Goal: Task Accomplishment & Management: Manage account settings

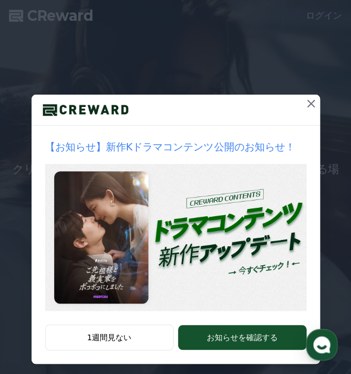
scroll to position [21, 0]
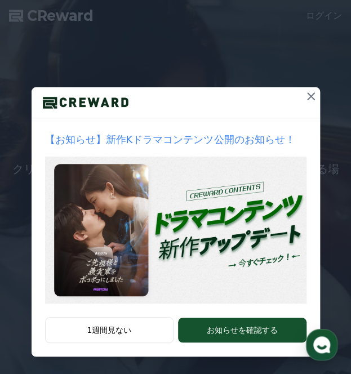
click at [307, 93] on icon at bounding box center [311, 96] width 14 height 14
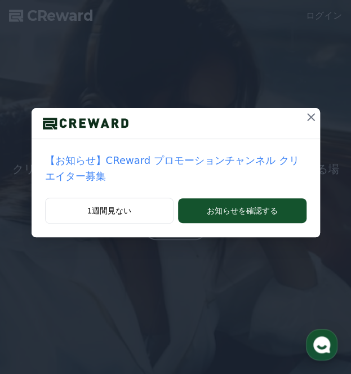
scroll to position [0, 0]
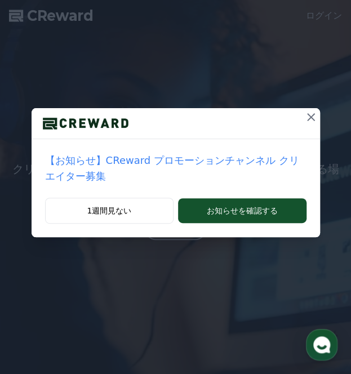
click at [304, 114] on icon at bounding box center [311, 117] width 14 height 14
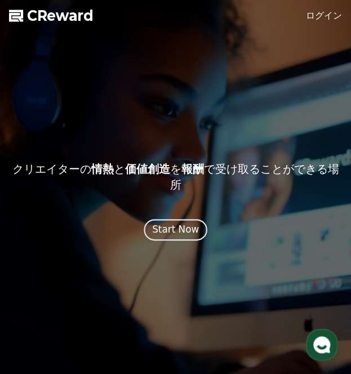
click at [195, 228] on button "Start Now" at bounding box center [175, 229] width 63 height 21
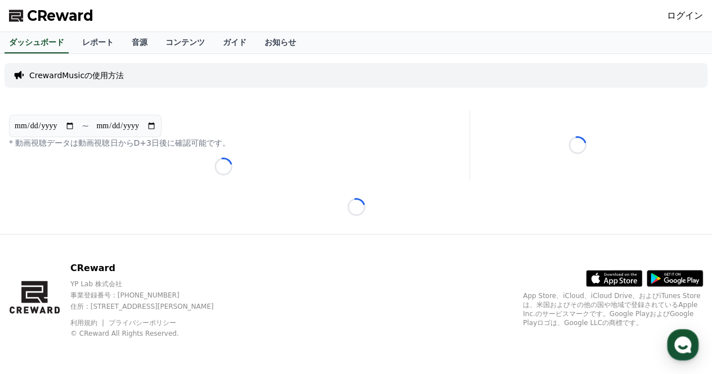
click at [350, 19] on link "ログイン" at bounding box center [685, 16] width 36 height 14
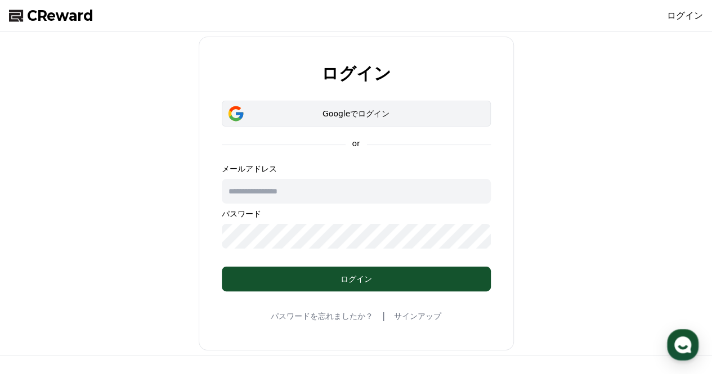
click at [350, 111] on div "Googleでログイン" at bounding box center [356, 113] width 236 height 11
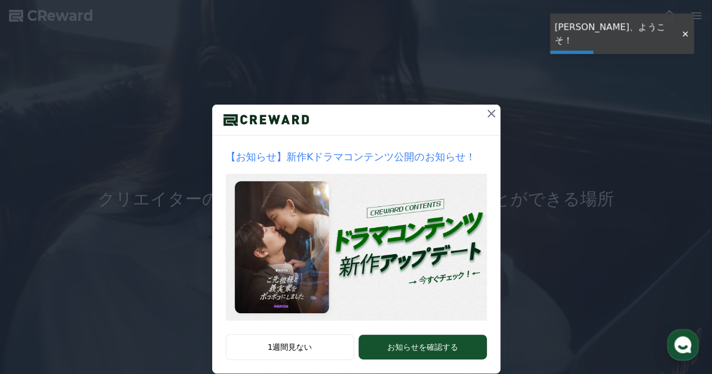
scroll to position [47, 0]
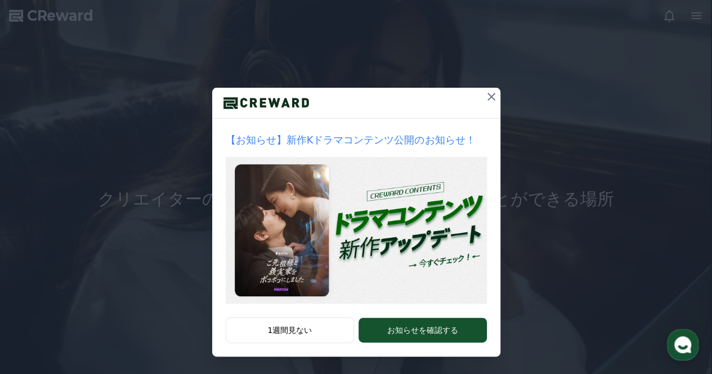
click at [489, 94] on icon at bounding box center [491, 97] width 8 height 8
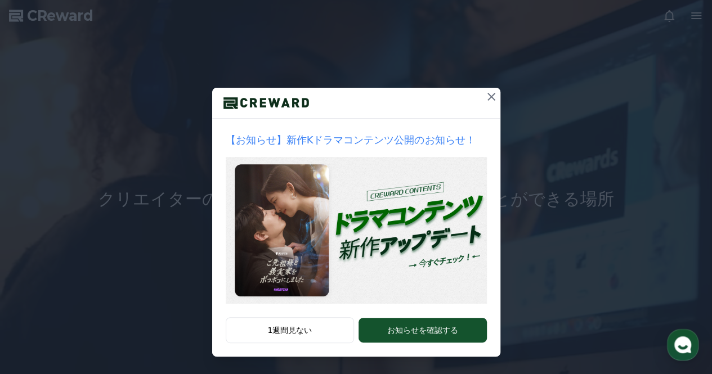
scroll to position [0, 0]
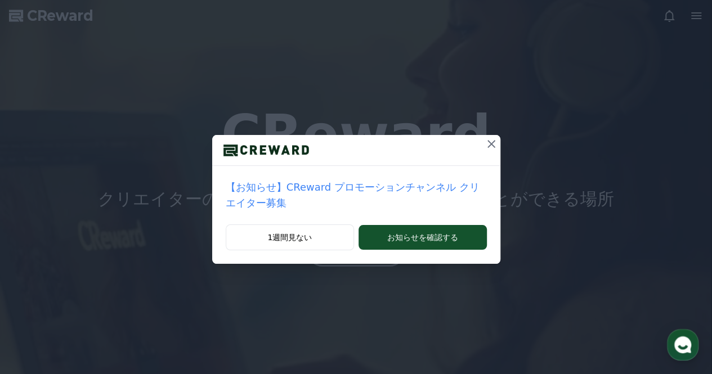
click at [485, 141] on icon at bounding box center [492, 144] width 14 height 14
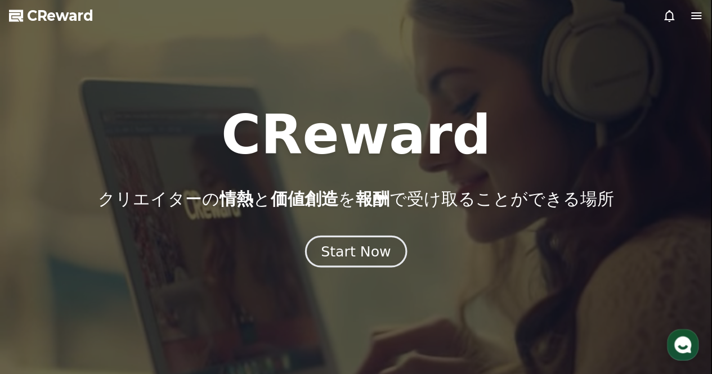
click at [369, 258] on div "Start Now" at bounding box center [356, 251] width 70 height 19
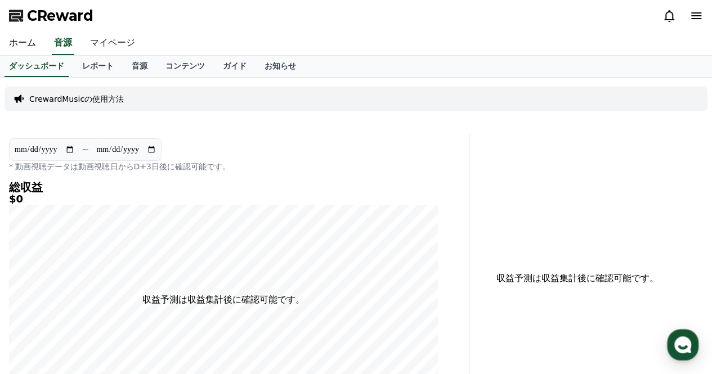
click at [96, 42] on link "マイページ" at bounding box center [112, 44] width 63 height 24
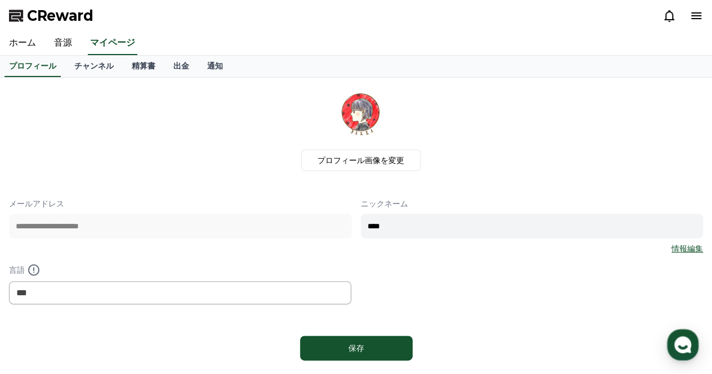
drag, startPoint x: 417, startPoint y: 227, endPoint x: 379, endPoint y: 227, distance: 37.2
click at [379, 227] on input "****" at bounding box center [532, 226] width 343 height 25
type input "*"
click at [359, 156] on label "プロフィール画像を変更" at bounding box center [360, 160] width 119 height 21
click at [0, 0] on input "プロフィール画像を変更" at bounding box center [0, 0] width 0 height 0
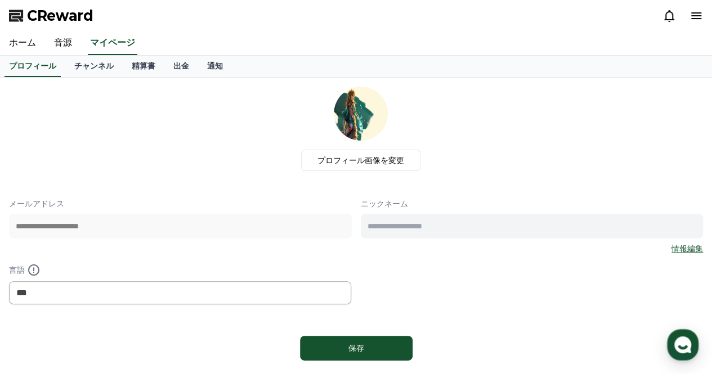
click at [475, 231] on input "text" at bounding box center [532, 226] width 343 height 25
click at [402, 225] on input "text" at bounding box center [532, 226] width 343 height 25
type input "*"
type input "***"
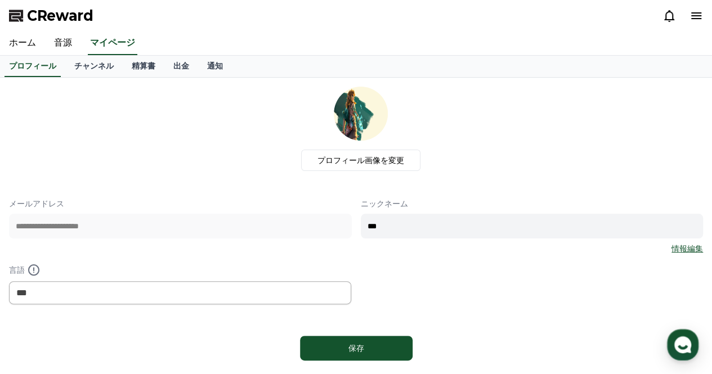
click at [314, 259] on div "**********" at bounding box center [356, 251] width 694 height 106
click at [361, 324] on div "**********" at bounding box center [356, 226] width 694 height 279
click at [373, 344] on div "保存" at bounding box center [357, 348] width 68 height 11
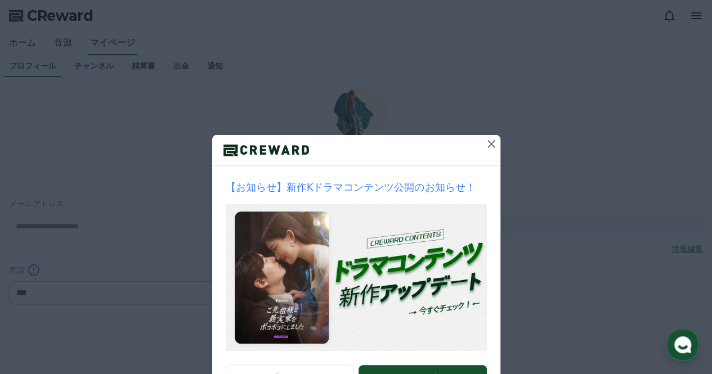
scroll to position [47, 0]
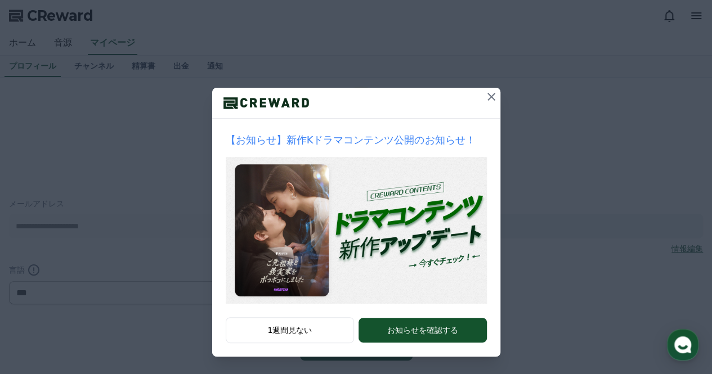
click at [490, 98] on icon at bounding box center [492, 97] width 14 height 14
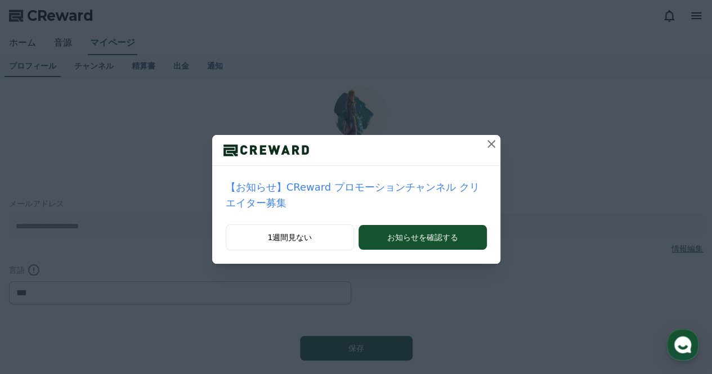
click at [485, 140] on icon at bounding box center [492, 144] width 14 height 14
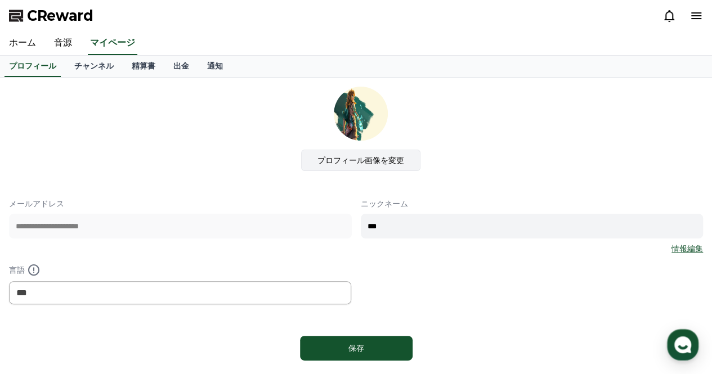
click at [380, 159] on label "プロフィール画像を変更" at bounding box center [360, 160] width 119 height 21
click at [0, 0] on input "プロフィール画像を変更" at bounding box center [0, 0] width 0 height 0
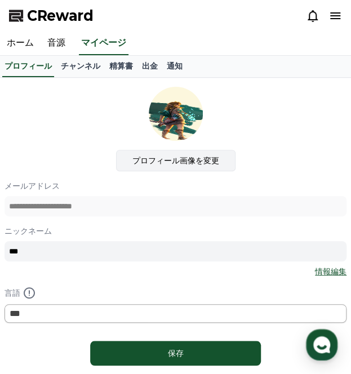
click at [199, 159] on label "プロフィール画像を変更" at bounding box center [175, 160] width 119 height 21
click at [0, 0] on input "プロフィール画像を変更" at bounding box center [0, 0] width 0 height 0
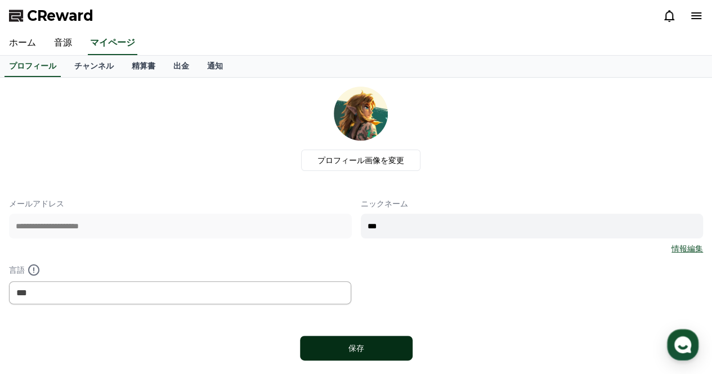
click at [366, 341] on button "保存" at bounding box center [356, 348] width 113 height 25
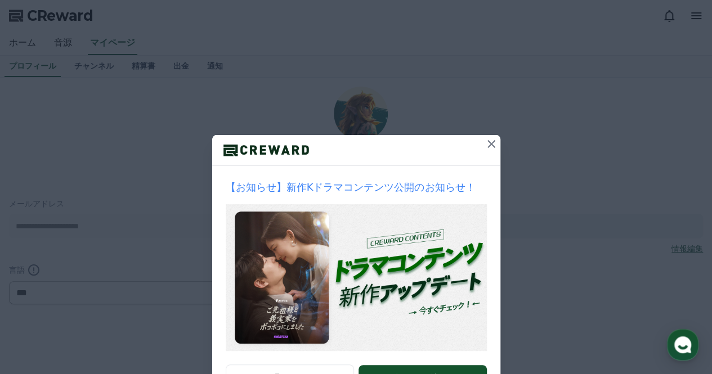
click at [485, 142] on icon at bounding box center [492, 144] width 14 height 14
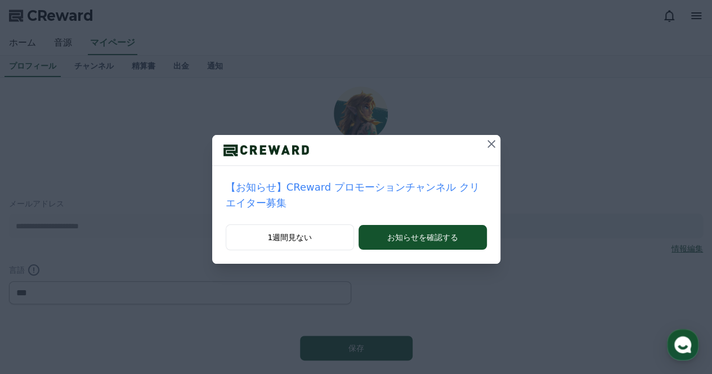
click at [485, 142] on icon at bounding box center [492, 144] width 14 height 14
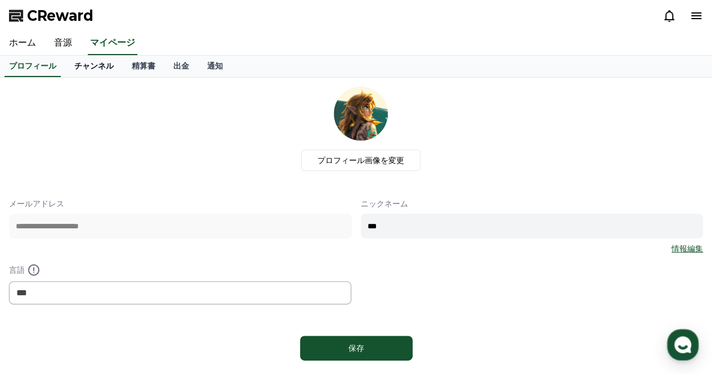
drag, startPoint x: 60, startPoint y: 71, endPoint x: 65, endPoint y: 68, distance: 6.6
click at [65, 71] on link "チャンネル" at bounding box center [93, 66] width 57 height 21
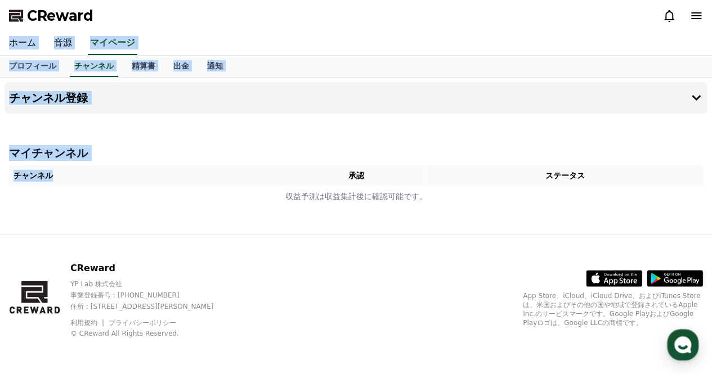
drag, startPoint x: 136, startPoint y: 16, endPoint x: 172, endPoint y: 160, distance: 148.5
click at [171, 163] on div "CReward ホーム 音源 マイページ プロフィール チャンネル 精算書 出金 通知 チャンネル登録 マイチャンネル チャンネル 承認 ステータス 収益予測…" at bounding box center [356, 187] width 712 height 374
click at [131, 5] on div "CReward" at bounding box center [356, 16] width 712 height 32
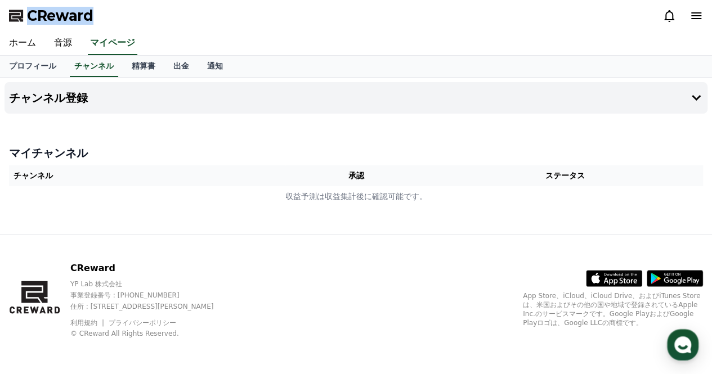
drag, startPoint x: 123, startPoint y: 15, endPoint x: 15, endPoint y: 15, distance: 108.1
click at [15, 15] on div "CReward" at bounding box center [356, 16] width 712 height 32
copy span "CReward"
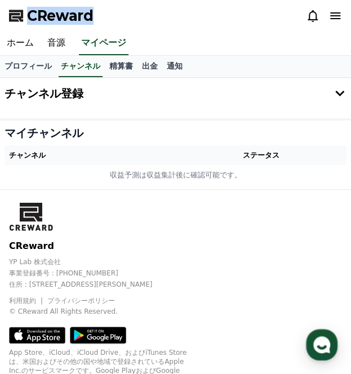
copy span "CReward"
click at [337, 104] on button "チャンネル登録" at bounding box center [175, 94] width 351 height 32
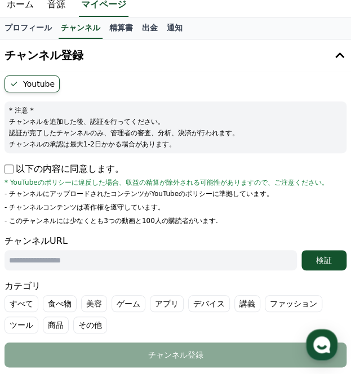
scroll to position [56, 0]
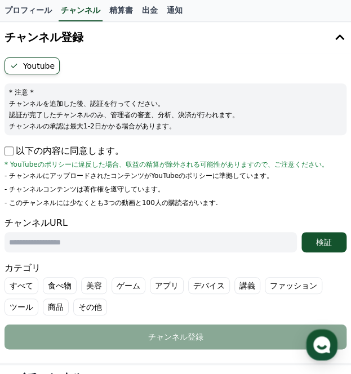
click at [82, 244] on input "text" at bounding box center [151, 242] width 292 height 20
paste input "**********"
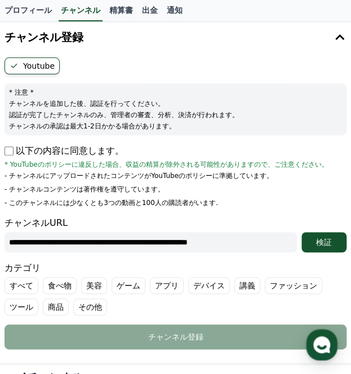
scroll to position [0, 6]
type input "**********"
click at [322, 238] on div "検証" at bounding box center [324, 241] width 36 height 11
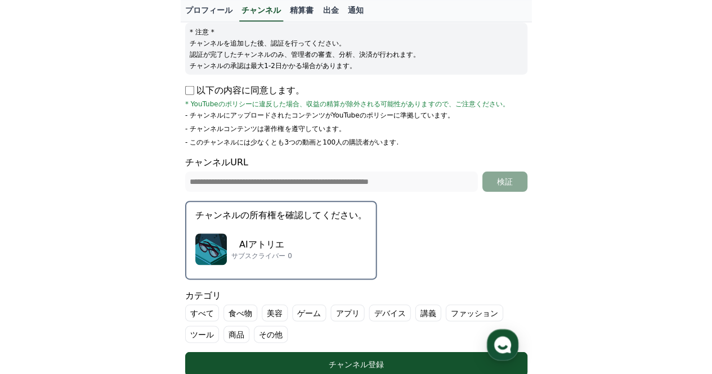
scroll to position [225, 0]
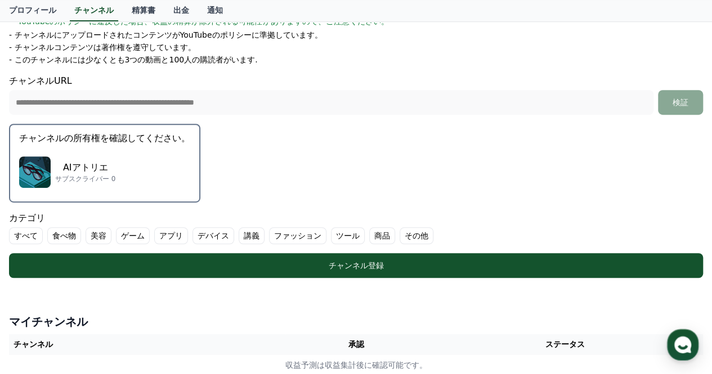
click at [400, 234] on label "その他" at bounding box center [417, 235] width 34 height 17
click at [70, 236] on label "食べ物" at bounding box center [64, 235] width 34 height 17
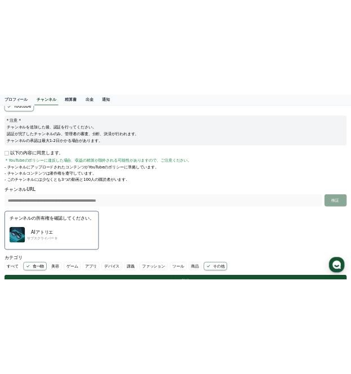
scroll to position [56, 0]
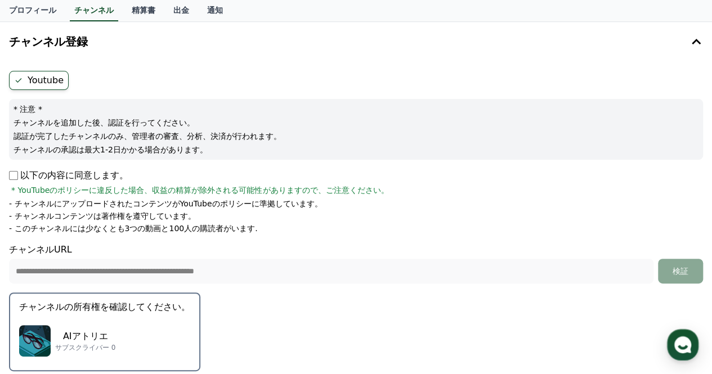
click at [258, 228] on li "- このチャンネルには少なくとも3つの動画と100人の購読者がいます." at bounding box center [356, 228] width 694 height 11
drag, startPoint x: 252, startPoint y: 231, endPoint x: 3, endPoint y: 231, distance: 248.2
click at [3, 231] on div "**********" at bounding box center [356, 287] width 712 height 532
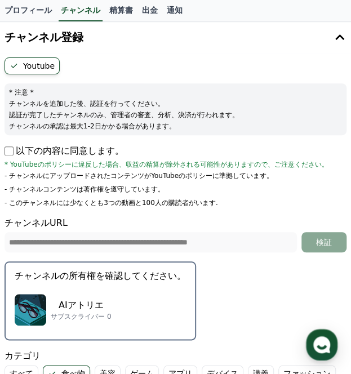
click at [164, 198] on p "- このチャンネルには少なくとも3つの動画と100人の購読者がいます." at bounding box center [111, 202] width 213 height 9
click at [247, 210] on form "**********" at bounding box center [176, 246] width 342 height 379
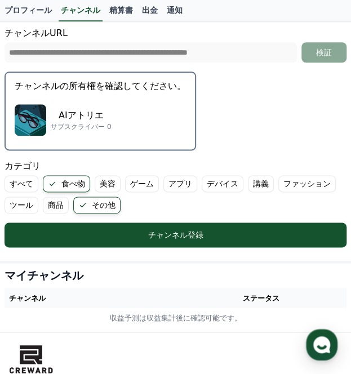
scroll to position [0, 0]
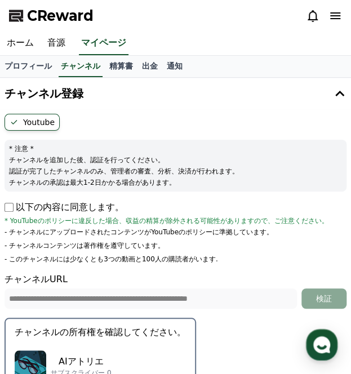
click at [151, 219] on span "* YouTubeのポリシーに違反した場合、収益の精算が除外される可能性がありますので、ご注意ください。" at bounding box center [167, 220] width 324 height 9
click at [33, 222] on span "* YouTubeのポリシーに違反した場合、収益の精算が除外される可能性がありますので、ご注意ください。" at bounding box center [167, 220] width 324 height 9
